Goal: Check status: Check status

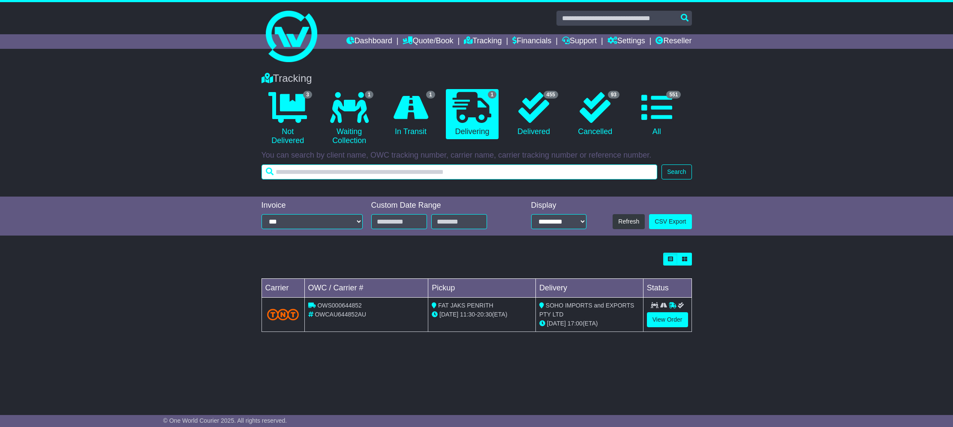
paste input "**********"
click at [414, 175] on input "**********" at bounding box center [459, 172] width 396 height 15
type input "**********"
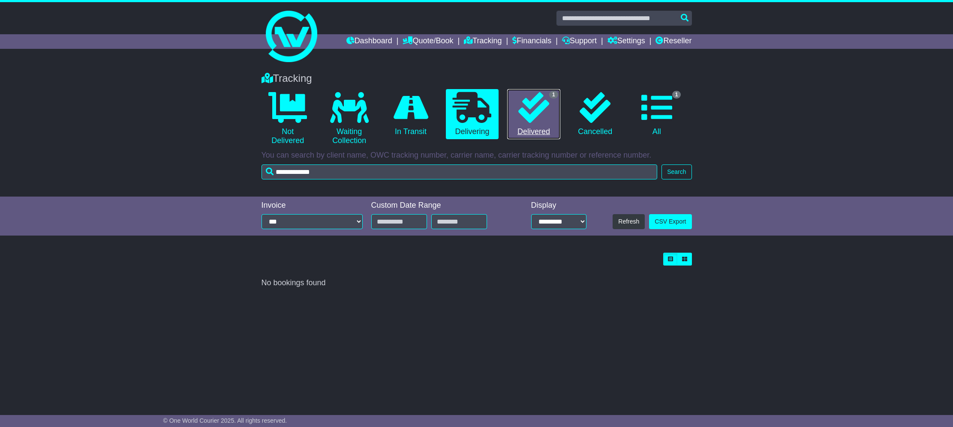
click at [535, 114] on icon at bounding box center [533, 107] width 31 height 31
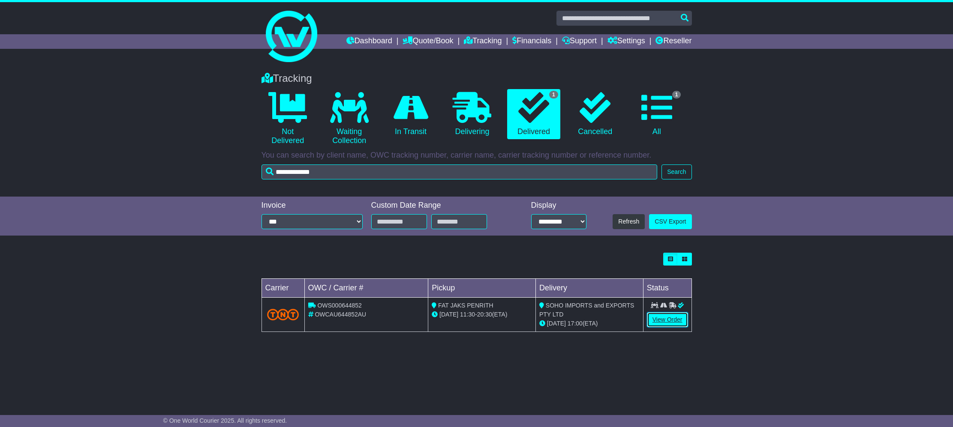
click at [668, 319] on link "View Order" at bounding box center [667, 319] width 41 height 15
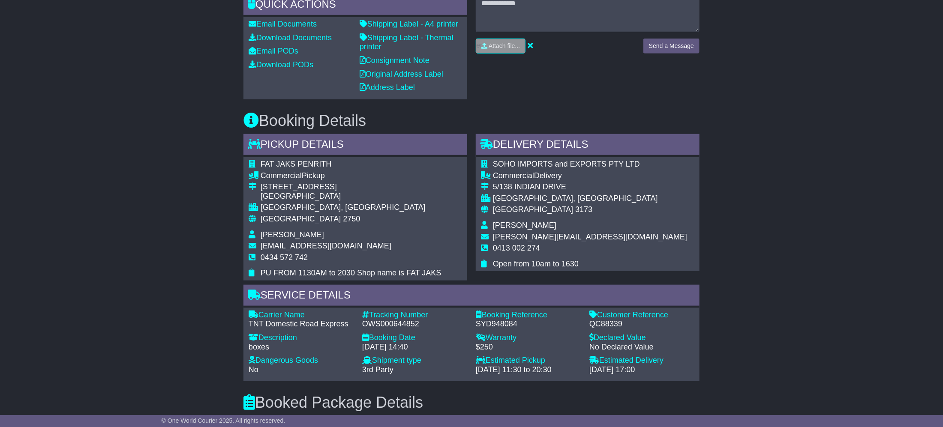
scroll to position [514, 0]
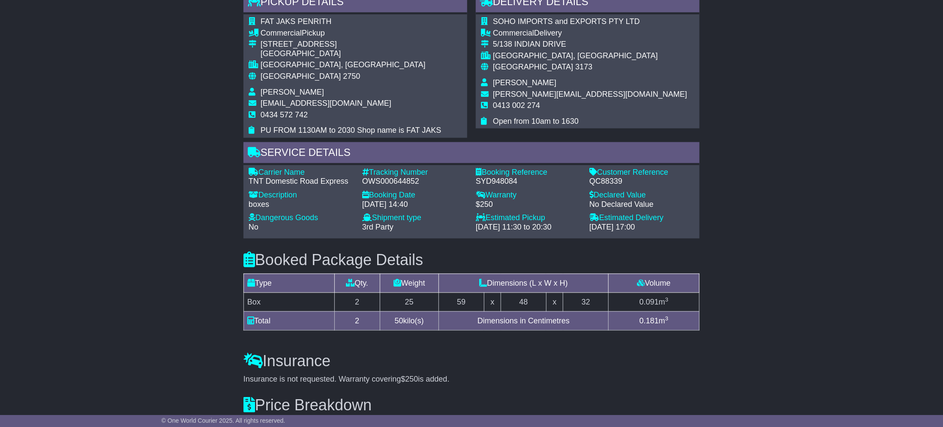
drag, startPoint x: 602, startPoint y: 186, endPoint x: 601, endPoint y: 192, distance: 5.7
click at [601, 191] on div "Service Details Carrier Name - TNT Domestic Road Express Description - boxes Tr…" at bounding box center [471, 190] width 456 height 96
click at [602, 186] on div "QC88339" at bounding box center [641, 181] width 105 height 9
copy div "QC88339"
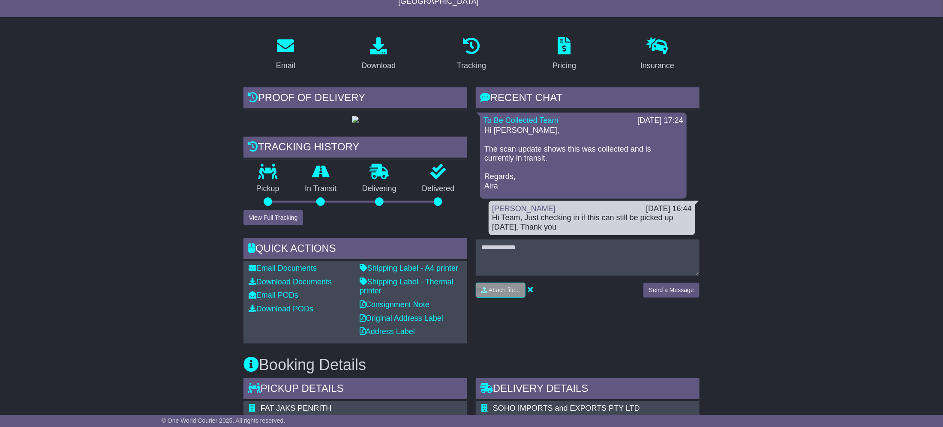
scroll to position [129, 0]
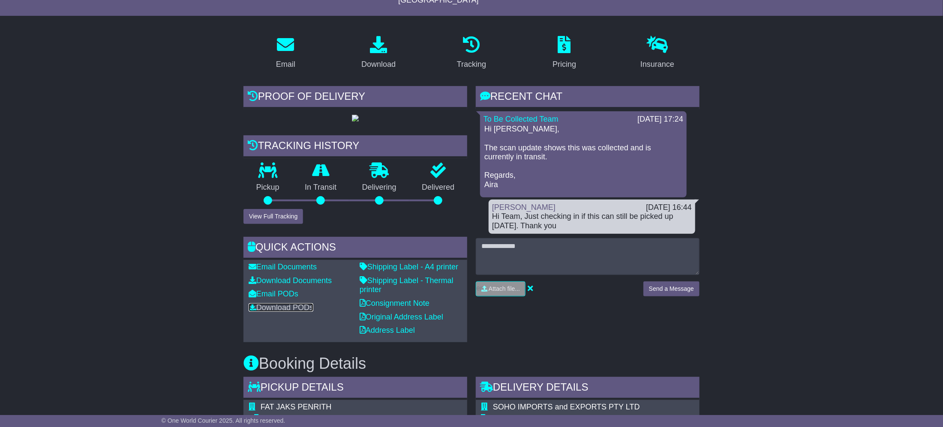
click at [279, 312] on link "Download PODs" at bounding box center [281, 307] width 65 height 9
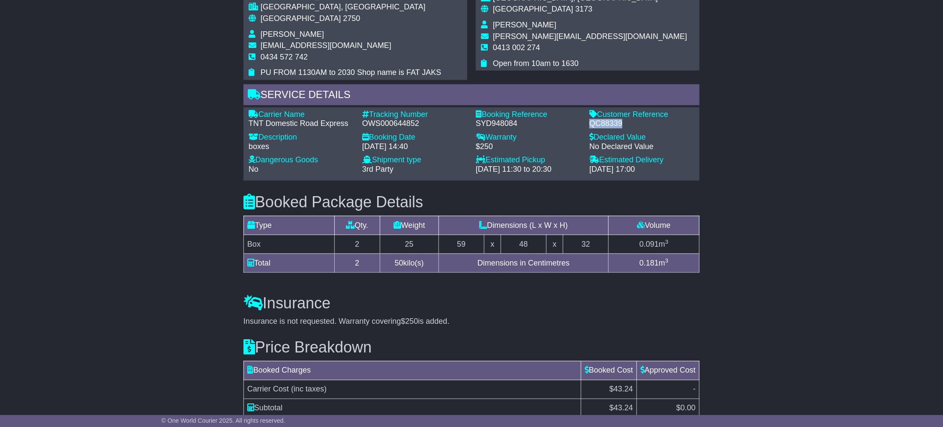
scroll to position [578, 0]
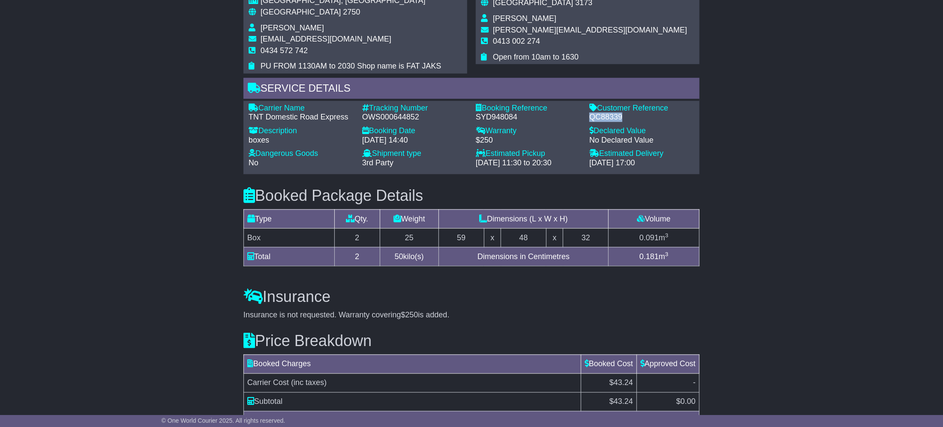
click at [602, 122] on div "QC88339" at bounding box center [641, 117] width 105 height 9
drag, startPoint x: 177, startPoint y: 144, endPoint x: 179, endPoint y: 114, distance: 30.9
click at [175, 146] on div "Email Download Tracking Pricing Insurance" at bounding box center [471, 21] width 943 height 884
drag, startPoint x: 571, startPoint y: 138, endPoint x: 589, endPoint y: 141, distance: 17.8
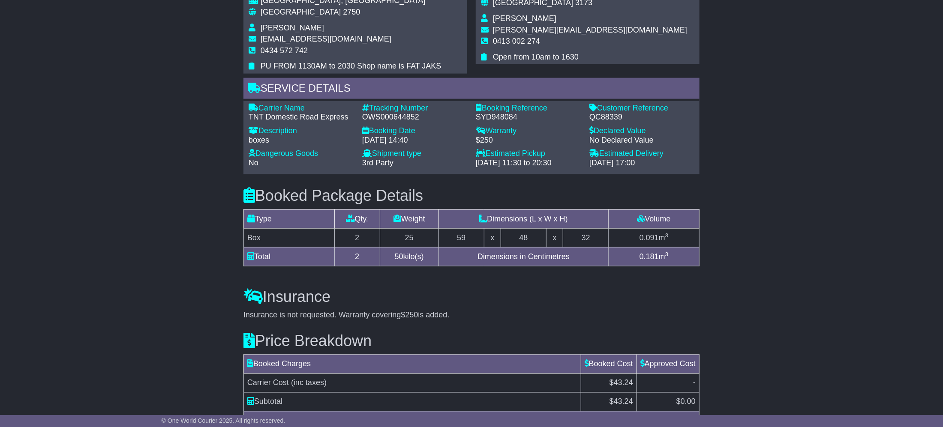
click at [572, 122] on div "SYD948084" at bounding box center [528, 117] width 105 height 9
click at [594, 122] on div "QC88339" at bounding box center [641, 117] width 105 height 9
copy div "QC88339"
click at [400, 122] on div "OWS000644852" at bounding box center [414, 117] width 105 height 9
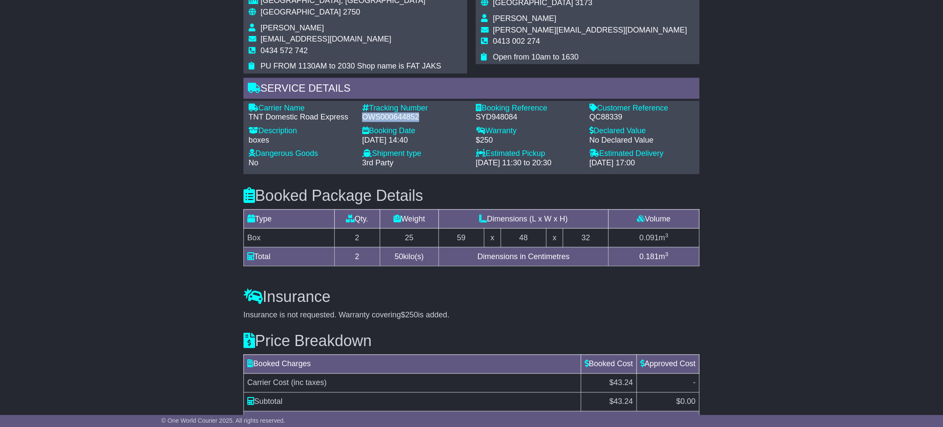
click at [400, 122] on div "OWS000644852" at bounding box center [414, 117] width 105 height 9
copy div "OWS000644852"
click at [107, 83] on div "Email Download Tracking Pricing Insurance" at bounding box center [471, 21] width 943 height 884
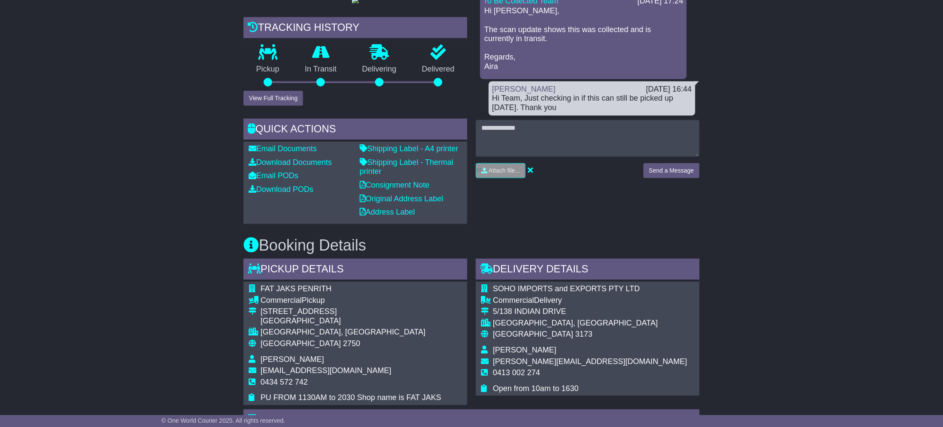
scroll to position [0, 0]
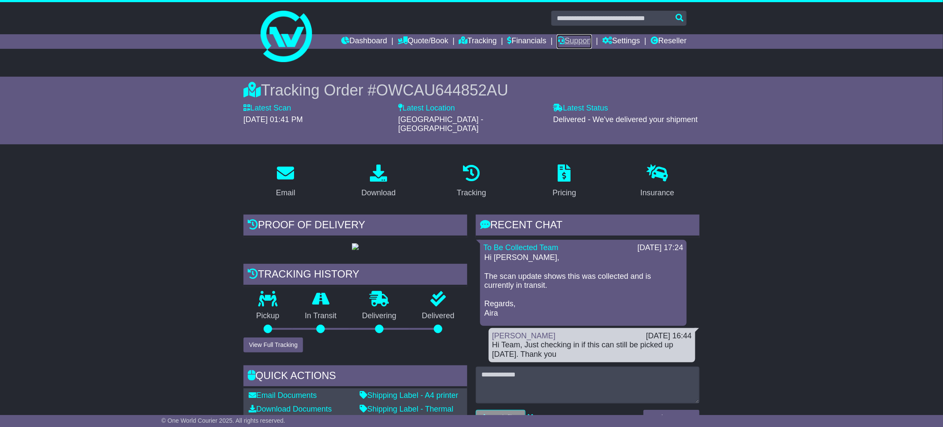
click at [572, 39] on link "Support" at bounding box center [574, 41] width 35 height 15
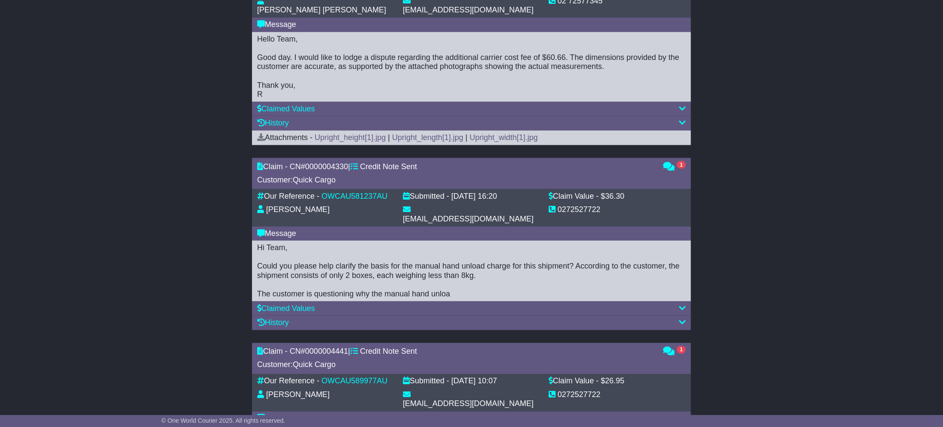
scroll to position [643, 0]
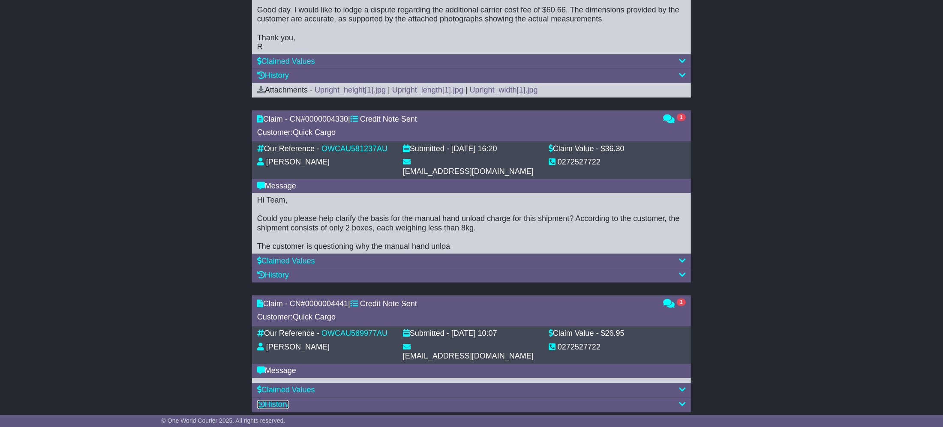
click at [285, 401] on link "History" at bounding box center [273, 405] width 32 height 9
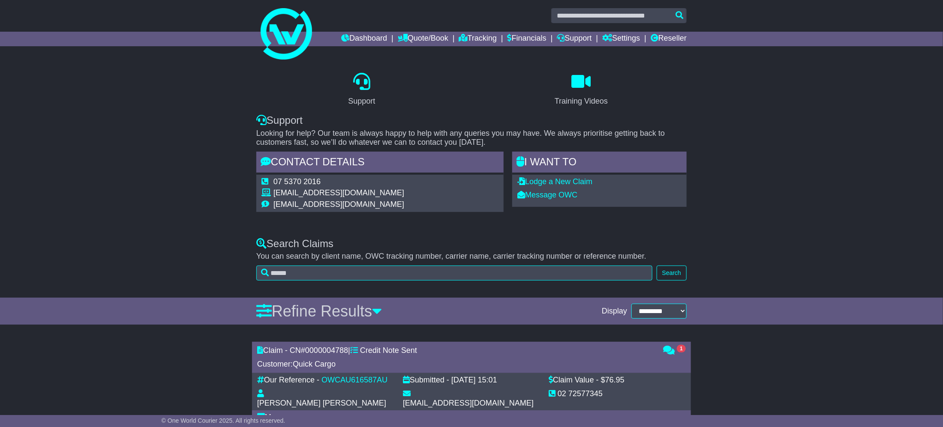
scroll to position [0, 0]
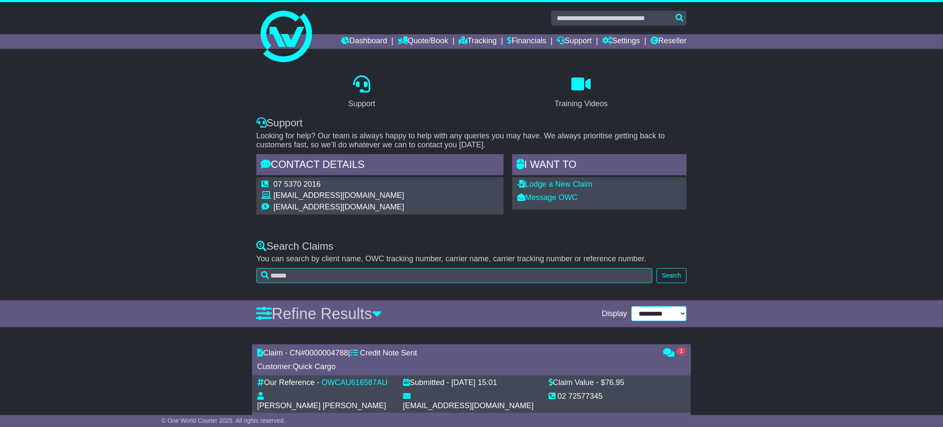
click at [670, 319] on select "**********" at bounding box center [658, 313] width 55 height 15
click at [382, 313] on icon at bounding box center [377, 313] width 10 height 15
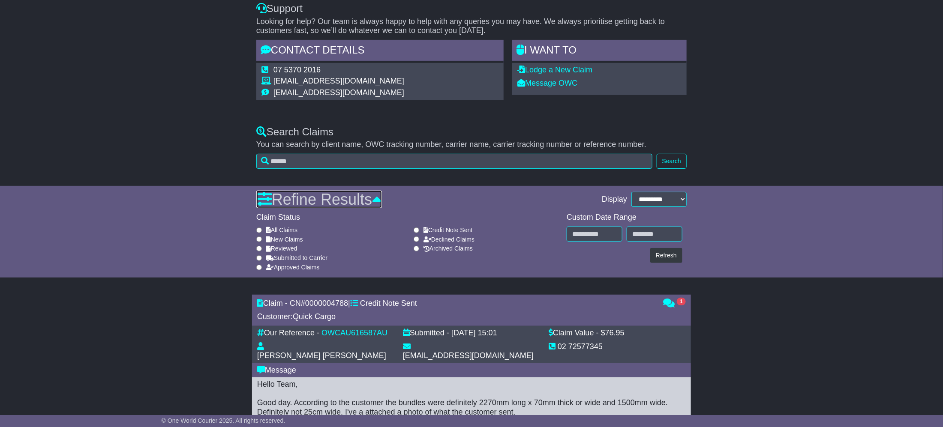
scroll to position [193, 0]
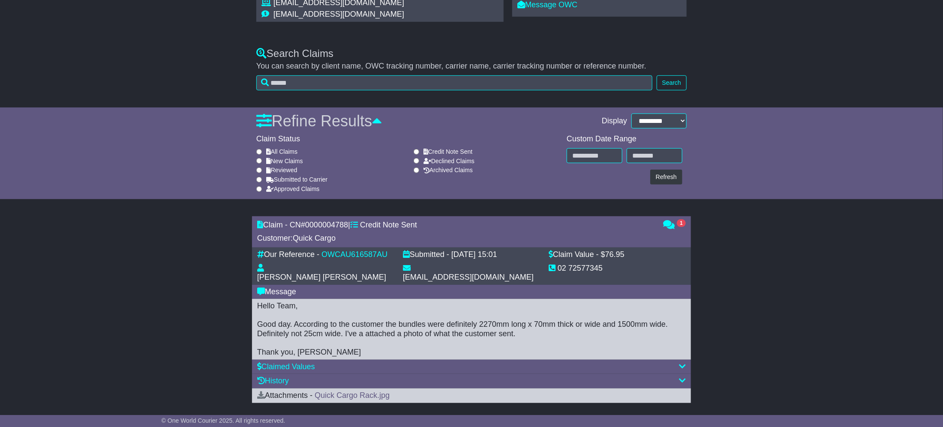
click at [284, 148] on label "All Claims" at bounding box center [281, 151] width 31 height 7
click at [301, 184] on div "All Claims New Claims Reviewed Submitted to Carrier Approved Claims" at bounding box center [330, 171] width 157 height 47
click at [309, 189] on label "Approved Claims" at bounding box center [293, 189] width 54 height 7
click at [263, 188] on div "Approved Claims" at bounding box center [330, 189] width 149 height 7
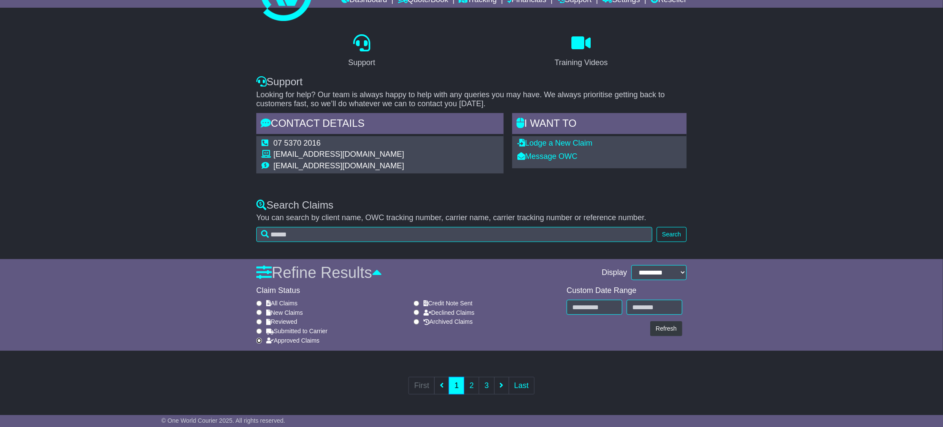
scroll to position [165, 0]
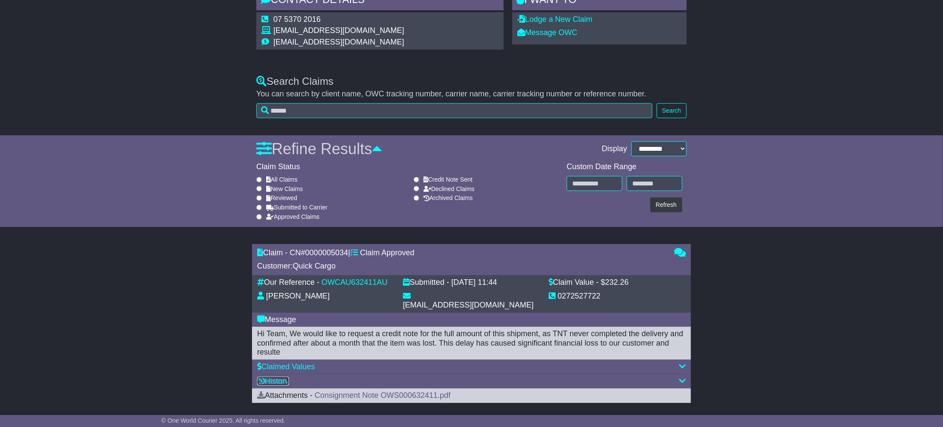
click at [289, 377] on link "History" at bounding box center [273, 381] width 32 height 9
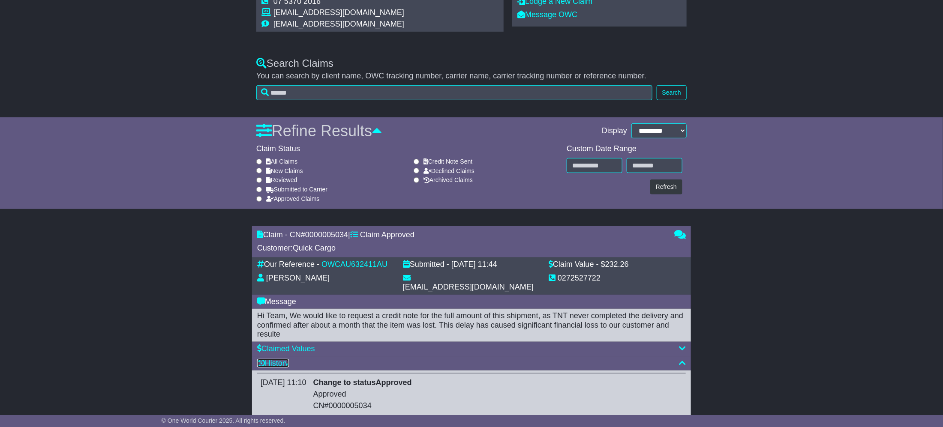
scroll to position [213, 0]
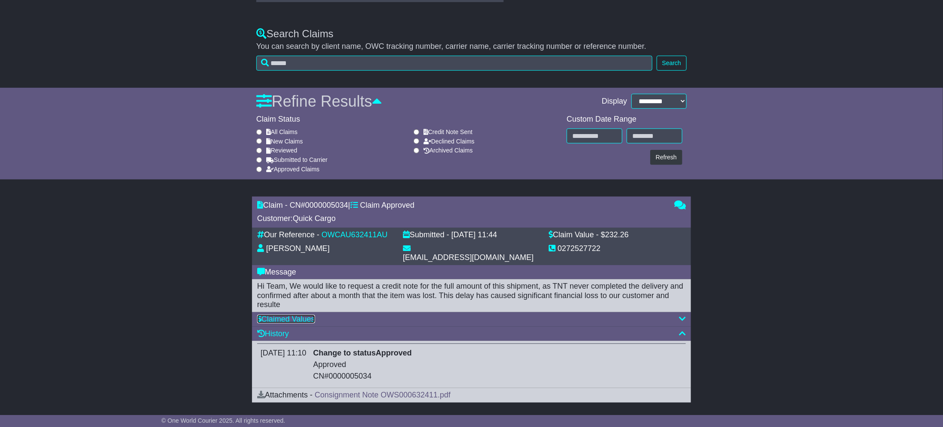
click at [286, 315] on link "Claimed Values" at bounding box center [286, 319] width 58 height 9
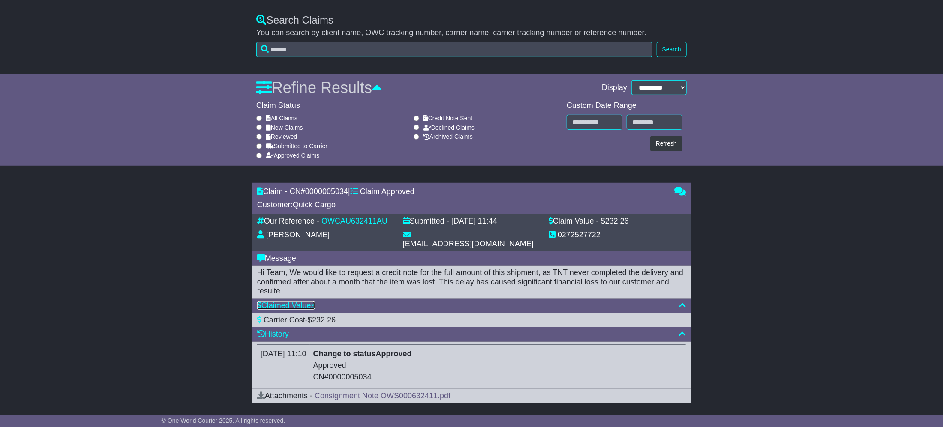
scroll to position [227, 0]
click at [348, 391] on link "Consignment Note OWS000632411.pdf" at bounding box center [383, 395] width 136 height 9
click at [310, 352] on td "12 Sep 2025 11:10" at bounding box center [283, 365] width 53 height 42
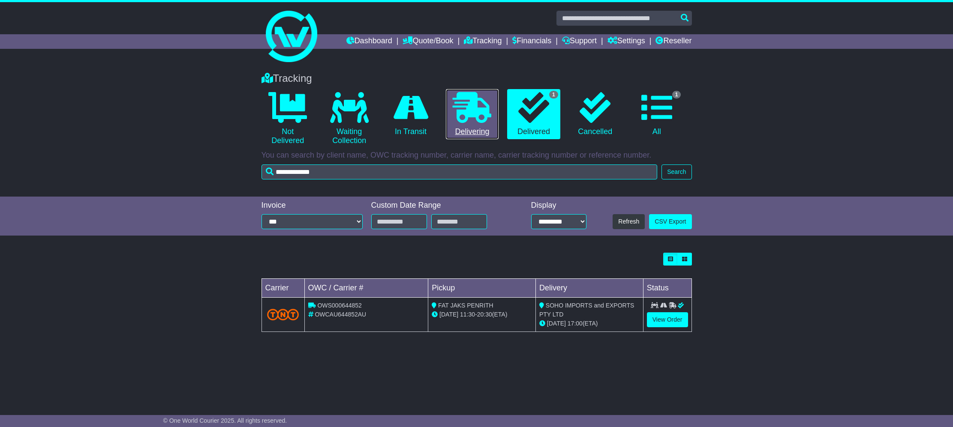
click at [494, 123] on link "0 Delivering" at bounding box center [472, 114] width 53 height 51
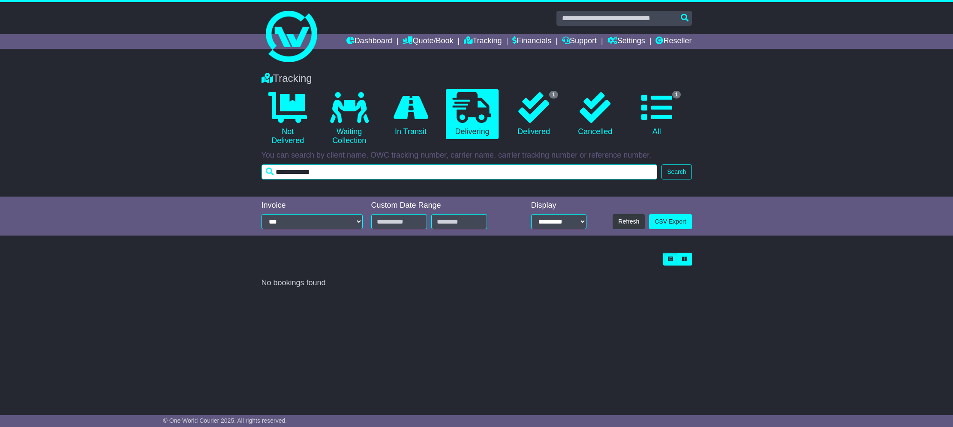
drag, startPoint x: 330, startPoint y: 176, endPoint x: 247, endPoint y: 176, distance: 83.1
click at [248, 176] on div "Tracking 0 Not Delivered 0 Waiting Collection 0 In Transit 0 Delivering 1" at bounding box center [476, 130] width 953 height 133
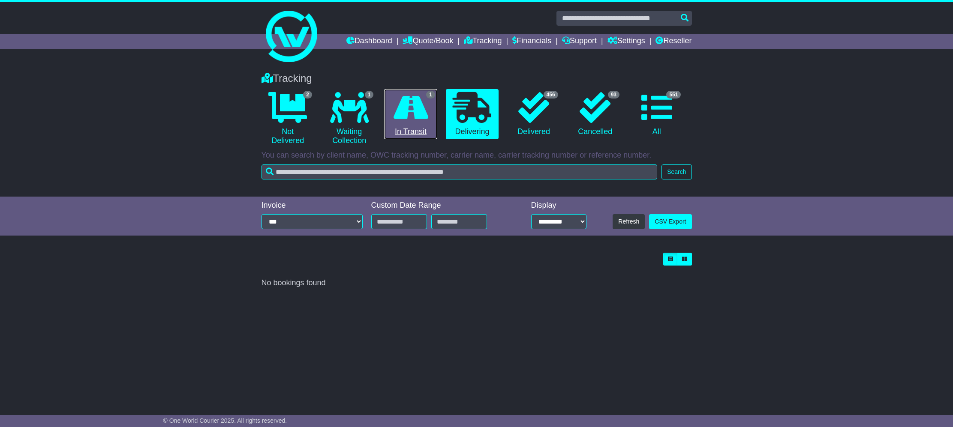
click at [405, 116] on icon at bounding box center [410, 107] width 35 height 31
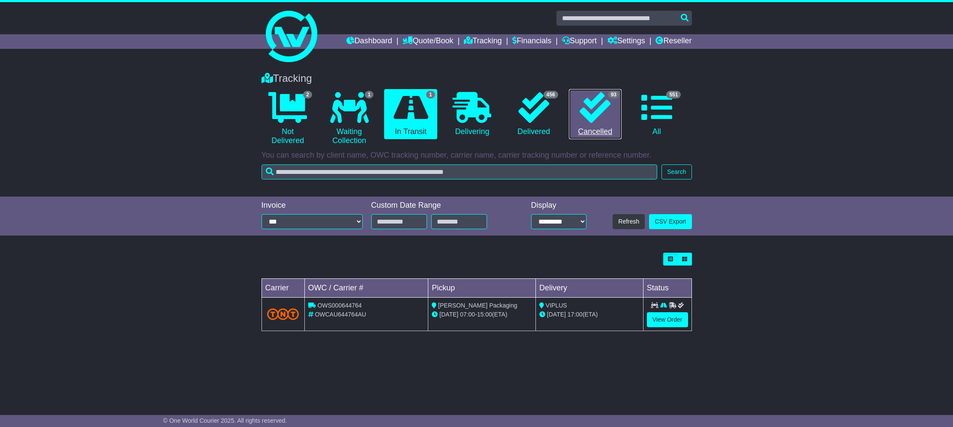
click at [594, 120] on icon at bounding box center [594, 107] width 31 height 31
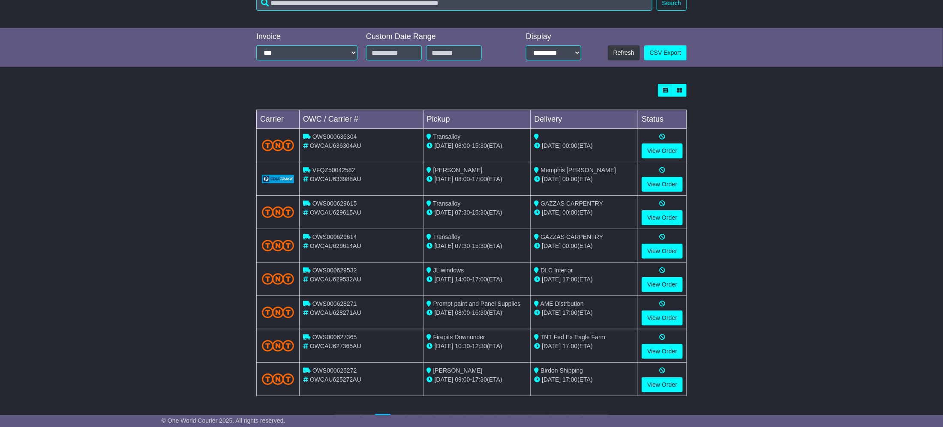
scroll to position [212, 0]
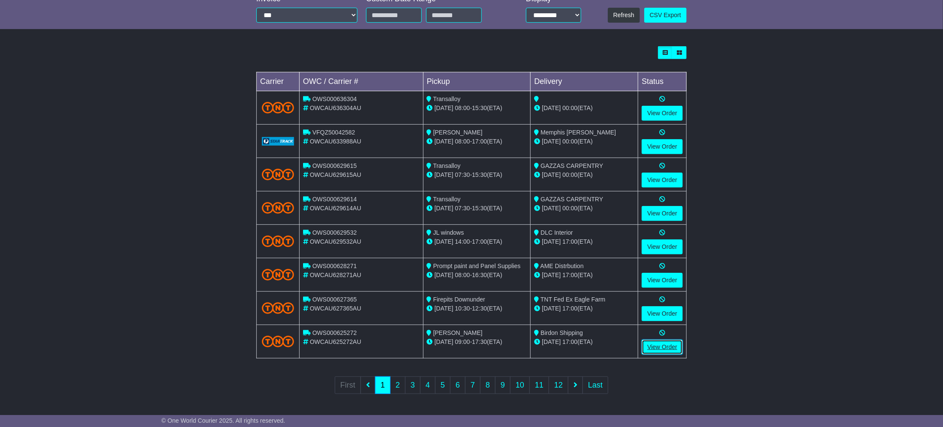
click at [661, 351] on link "View Order" at bounding box center [661, 347] width 41 height 15
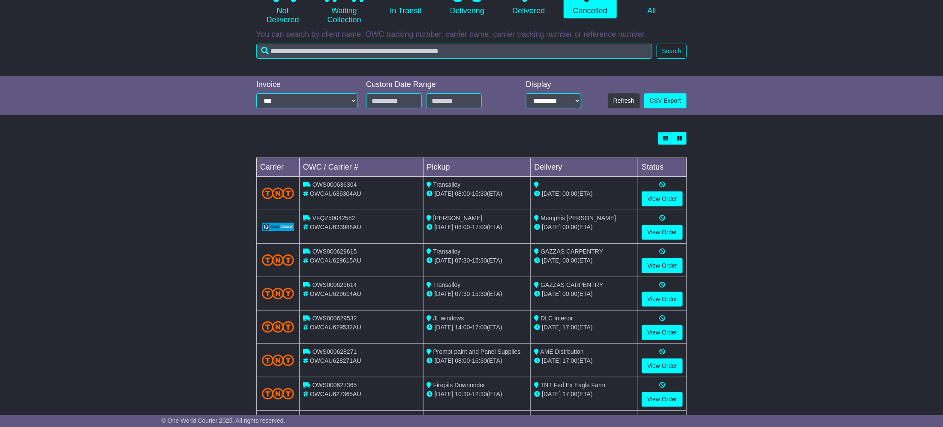
scroll to position [19, 0]
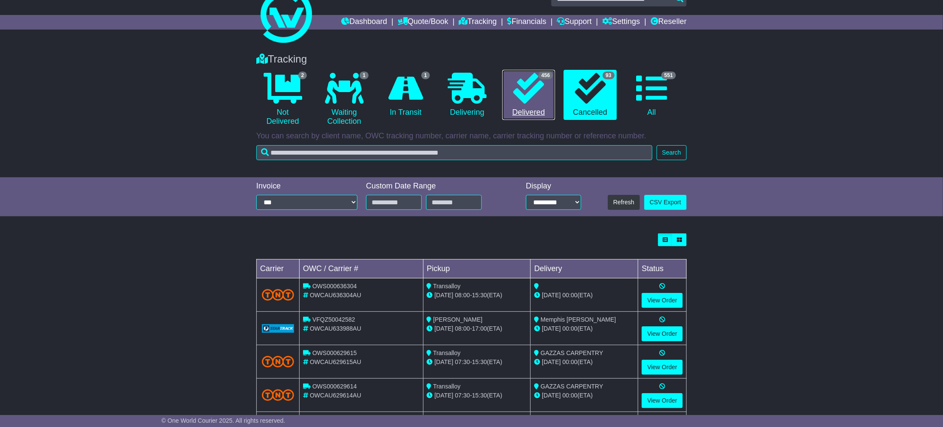
click at [543, 100] on icon at bounding box center [528, 88] width 31 height 31
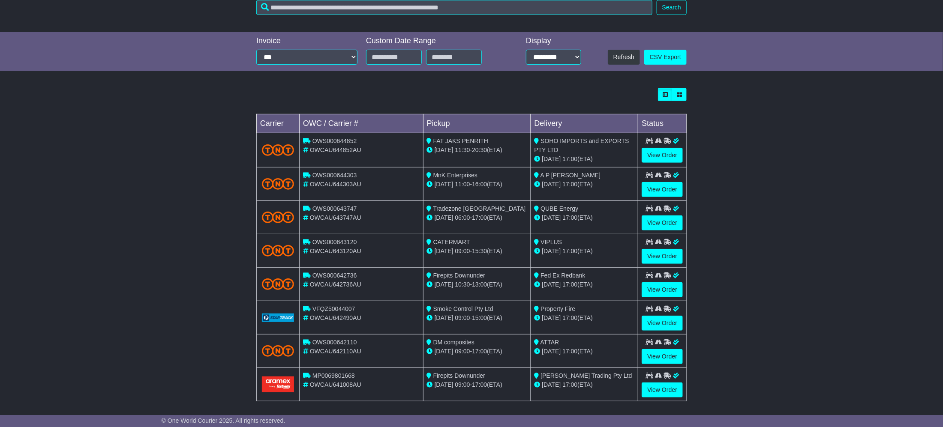
scroll to position [213, 0]
